Goal: Task Accomplishment & Management: Manage account settings

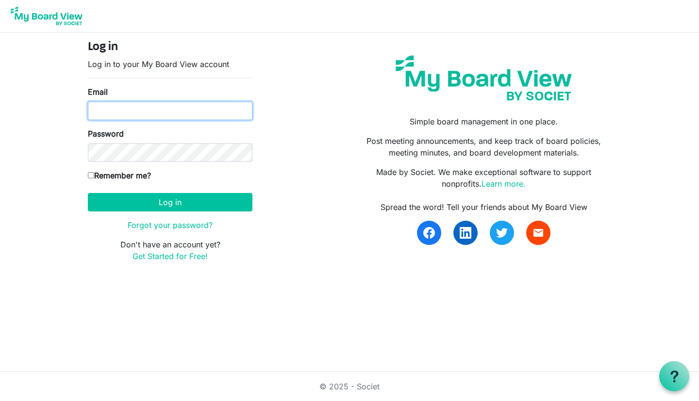
type input "beth@lovekckids.org"
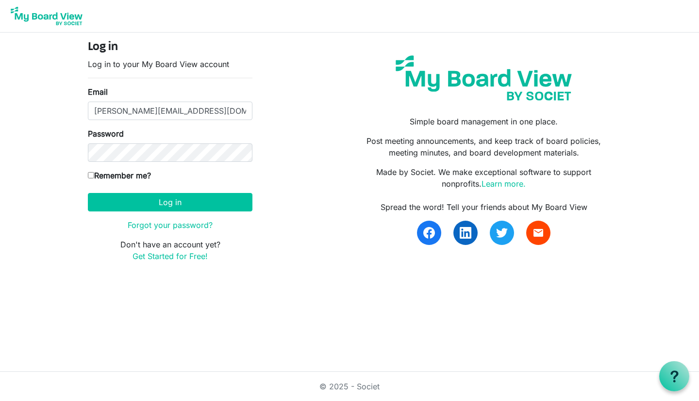
click at [90, 177] on input "Remember me?" at bounding box center [91, 175] width 6 height 6
checkbox input "true"
click at [135, 200] on button "Log in" at bounding box center [170, 202] width 165 height 18
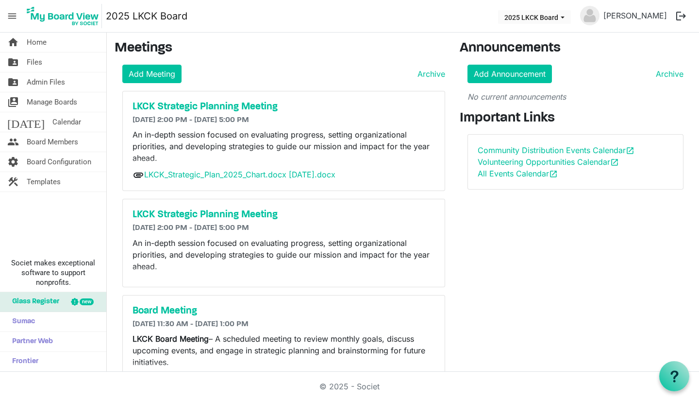
click at [69, 142] on span "Board Members" at bounding box center [52, 141] width 51 height 19
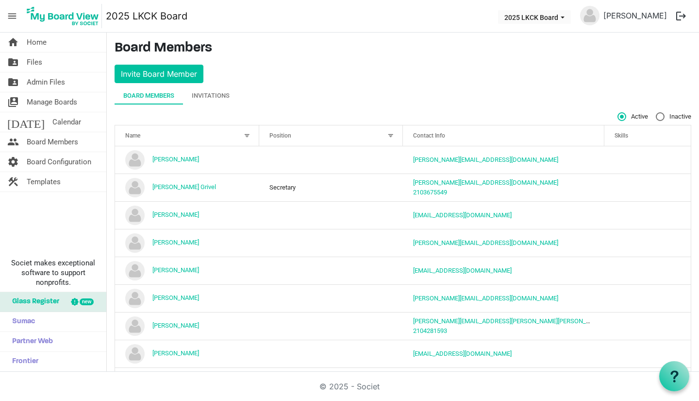
click at [363, 295] on td "column header Position" at bounding box center [331, 298] width 144 height 28
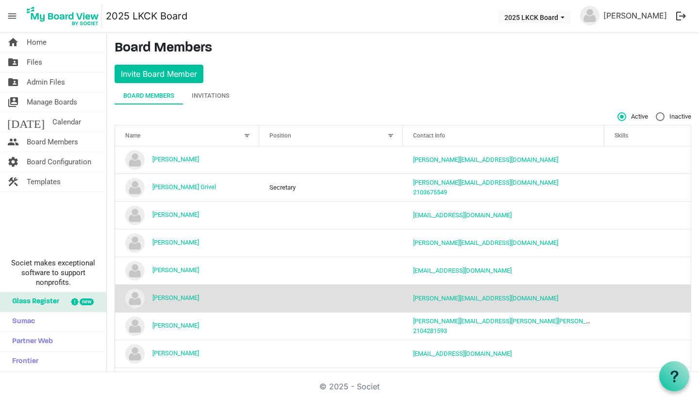
click at [363, 295] on td "column header Position" at bounding box center [331, 298] width 144 height 28
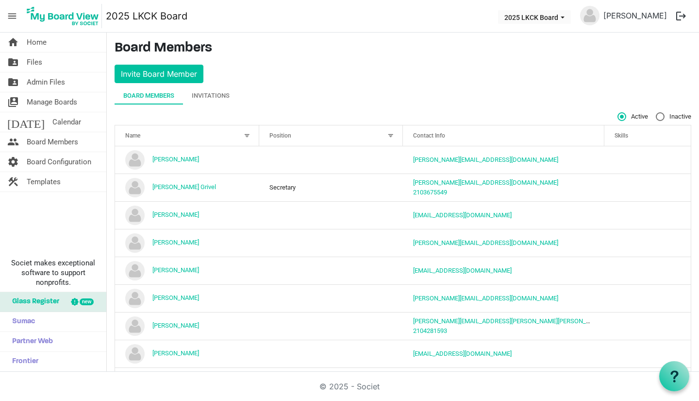
click at [363, 295] on td "column header Position" at bounding box center [331, 298] width 144 height 28
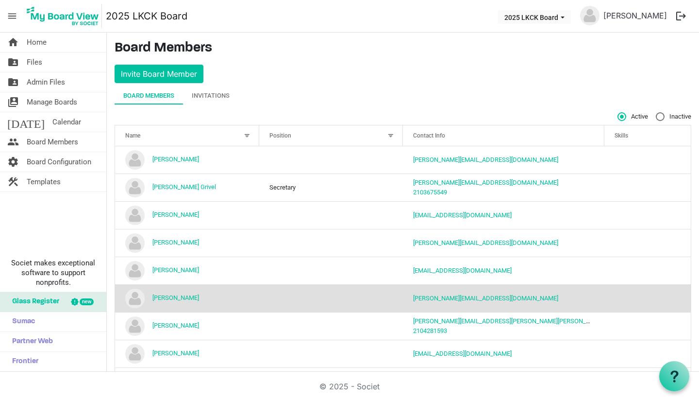
click at [79, 162] on span "Board Configuration" at bounding box center [59, 161] width 65 height 19
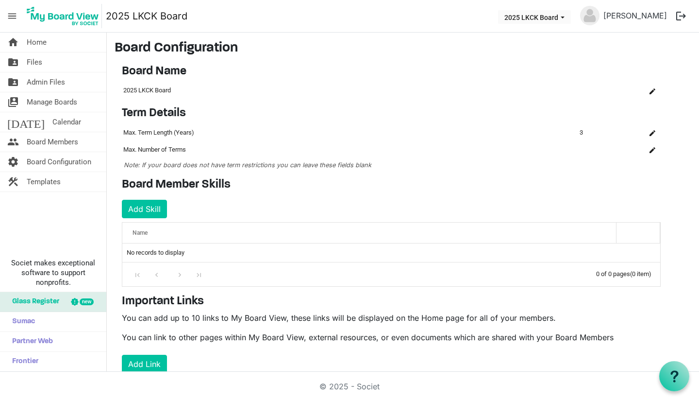
click at [57, 141] on span "Board Members" at bounding box center [52, 141] width 51 height 19
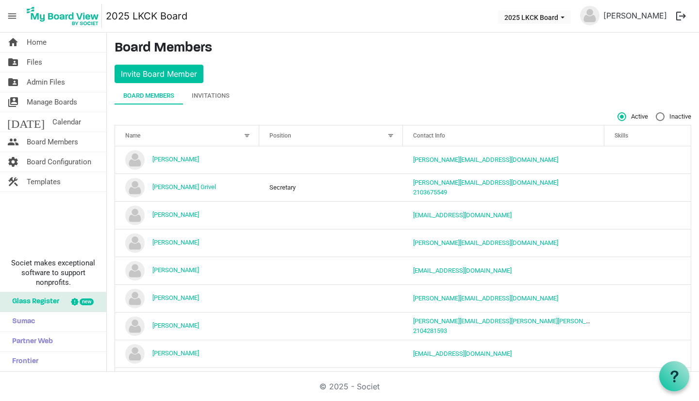
click at [298, 288] on td "column header Position" at bounding box center [331, 298] width 144 height 28
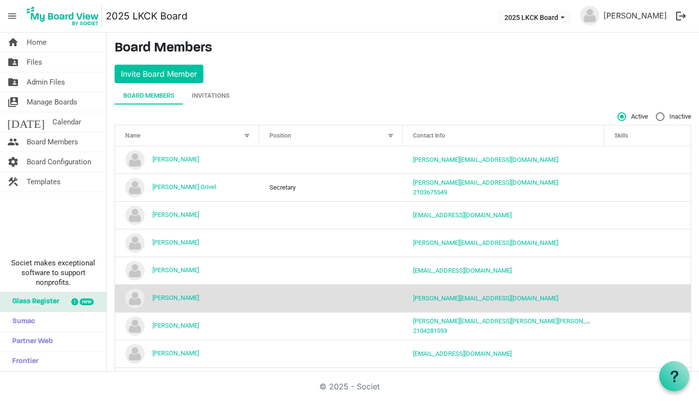
click at [70, 159] on span "Board Configuration" at bounding box center [59, 161] width 65 height 19
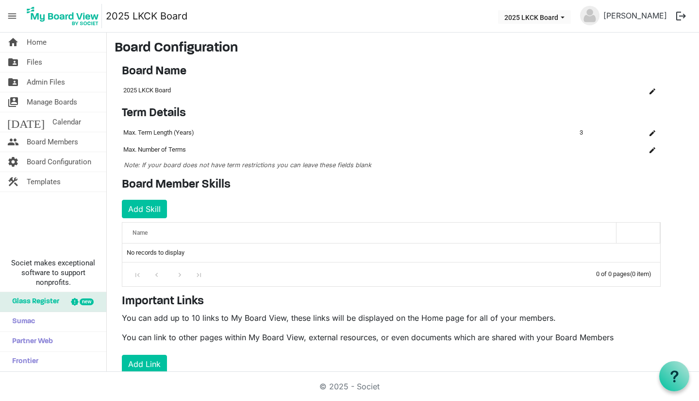
click at [48, 45] on link "home Home" at bounding box center [53, 42] width 106 height 19
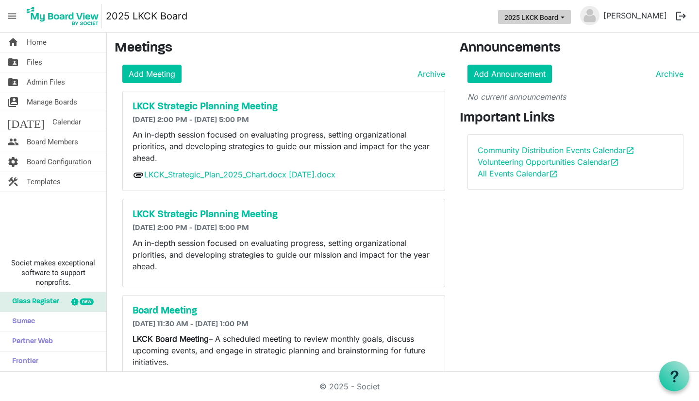
click at [566, 17] on span "2025 LKCK Board dropdownbutton" at bounding box center [562, 18] width 9 height 4
click at [553, 39] on li "2025 LKCK Board" at bounding box center [536, 36] width 69 height 17
click at [657, 14] on link "[PERSON_NAME]" at bounding box center [635, 15] width 71 height 19
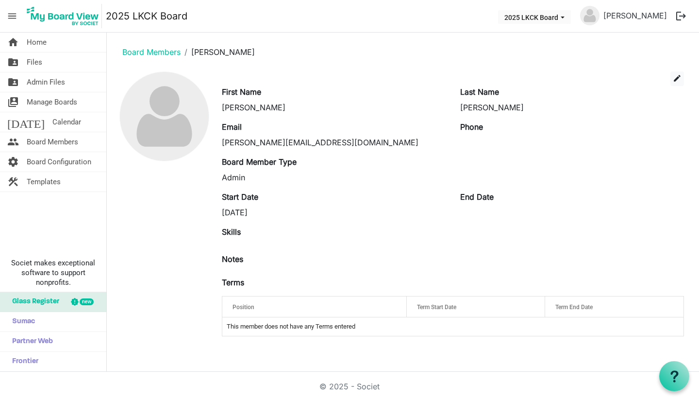
click at [45, 140] on span "Board Members" at bounding box center [52, 141] width 51 height 19
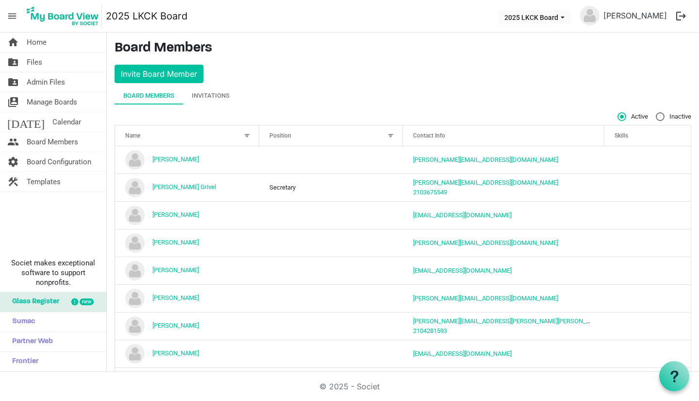
click at [166, 299] on link "[PERSON_NAME]" at bounding box center [175, 297] width 47 height 7
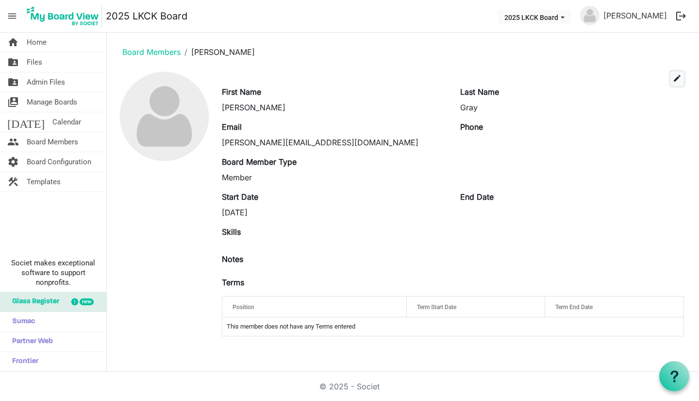
click at [674, 80] on span "edit" at bounding box center [677, 78] width 9 height 9
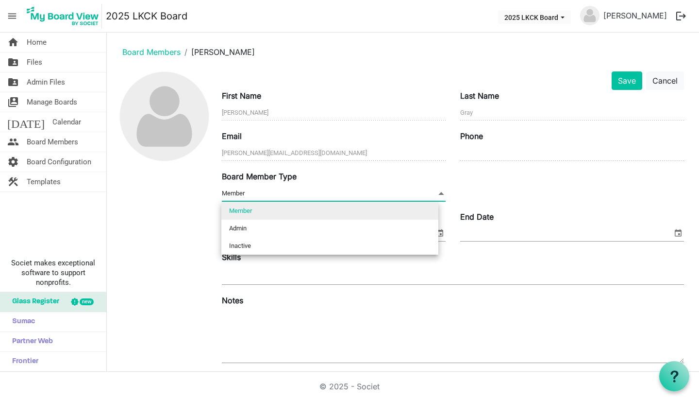
click at [440, 191] on span at bounding box center [441, 193] width 9 height 11
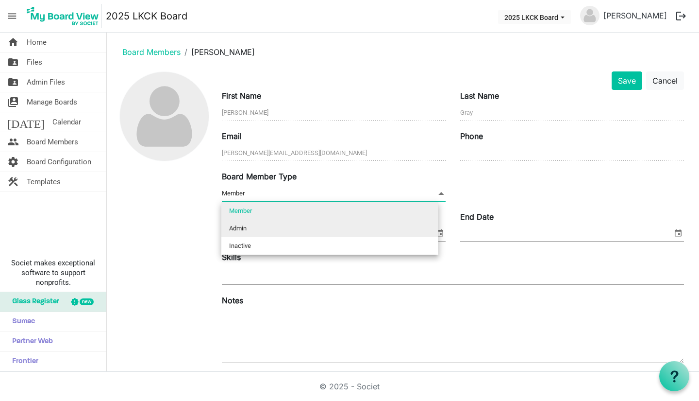
click at [411, 223] on li "Admin" at bounding box center [329, 227] width 217 height 17
type input "Admin"
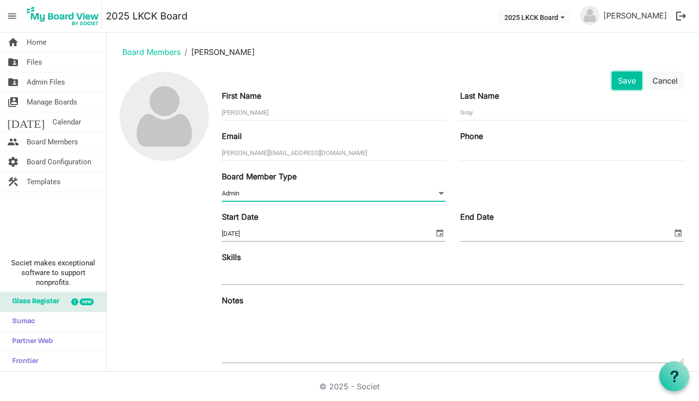
click at [615, 80] on button "Save" at bounding box center [627, 80] width 31 height 18
